Goal: Navigation & Orientation: Find specific page/section

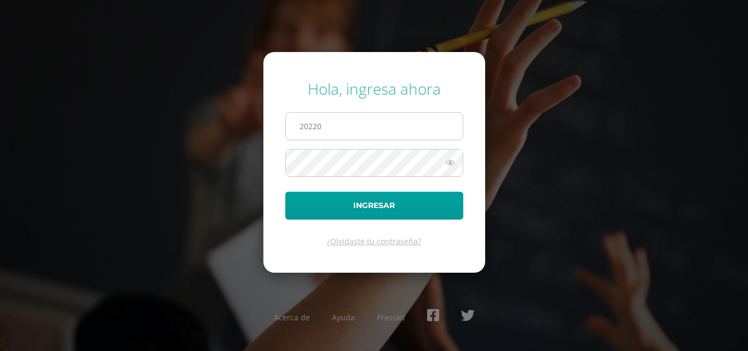
type input "2022024@maiagt.org"
click at [285, 192] on button "Ingresar" at bounding box center [374, 206] width 178 height 28
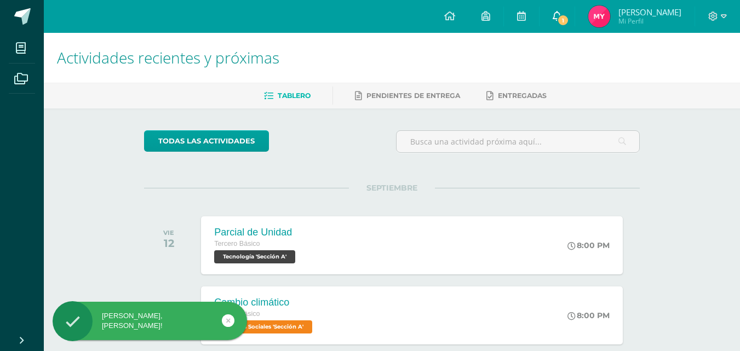
click at [564, 14] on link "1" at bounding box center [557, 16] width 35 height 33
